Goal: Find specific page/section

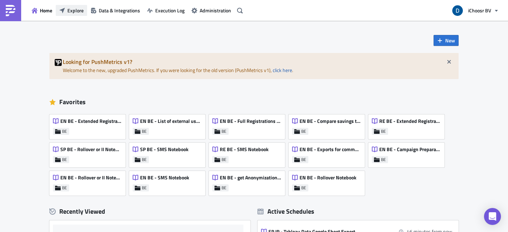
click at [65, 7] on button "Explore" at bounding box center [71, 10] width 31 height 11
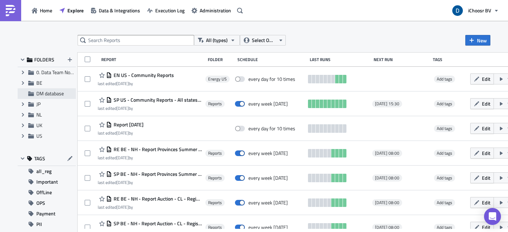
drag, startPoint x: 19, startPoint y: 82, endPoint x: 50, endPoint y: 98, distance: 35.5
click at [20, 82] on icon "Expand group" at bounding box center [23, 83] width 6 height 6
click at [51, 96] on span "Reports" at bounding box center [52, 93] width 17 height 7
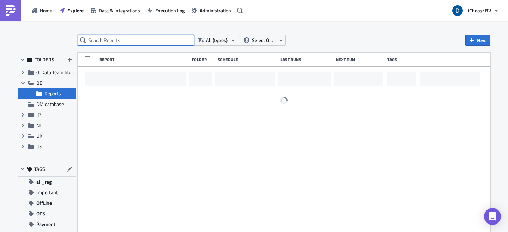
click at [102, 44] on input "text" at bounding box center [136, 40] width 117 height 11
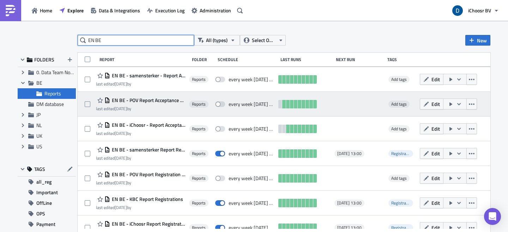
scroll to position [60, 0]
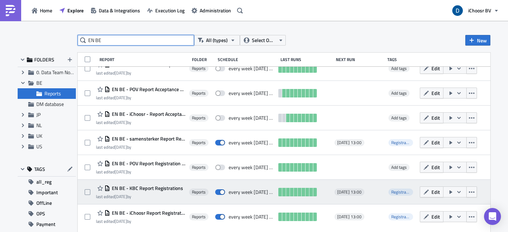
type input "EN BE"
click at [167, 197] on div "last edited [DATE] by" at bounding box center [139, 196] width 87 height 5
click at [167, 189] on span "EN BE - KBC Report Registrations" at bounding box center [146, 188] width 73 height 6
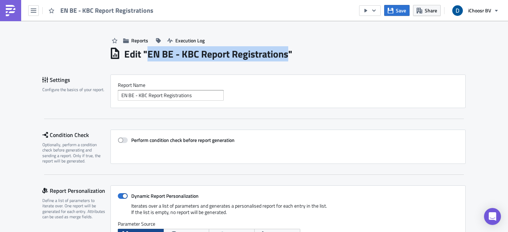
drag, startPoint x: 286, startPoint y: 53, endPoint x: 147, endPoint y: 55, distance: 138.8
click at [147, 55] on h1 "Edit " EN BE - KBC Report Registrations "" at bounding box center [208, 54] width 168 height 13
copy h1 "EN BE - KBC Report Registrations"
